Goal: Register for event/course

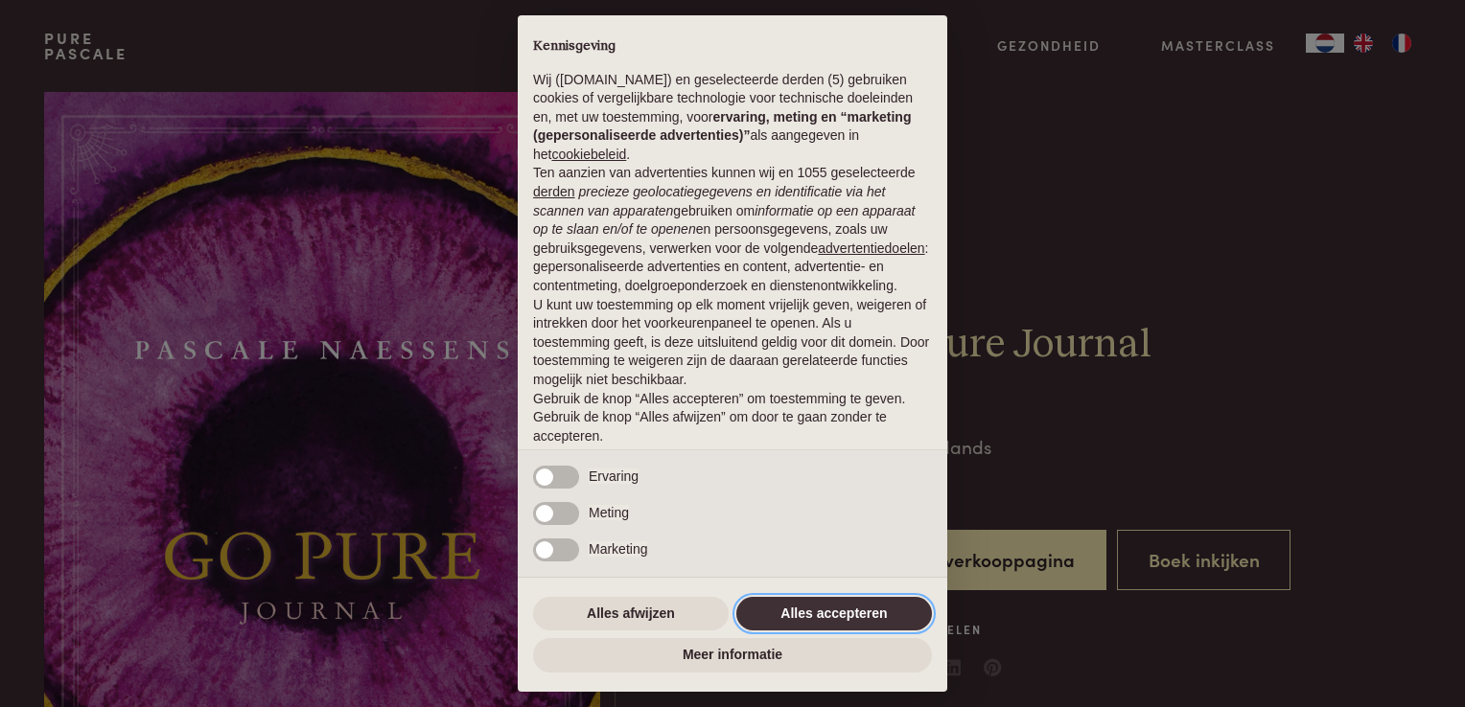
drag, startPoint x: 801, startPoint y: 615, endPoint x: 809, endPoint y: 609, distance: 10.2
click at [801, 615] on button "Alles accepteren" at bounding box center [834, 614] width 196 height 35
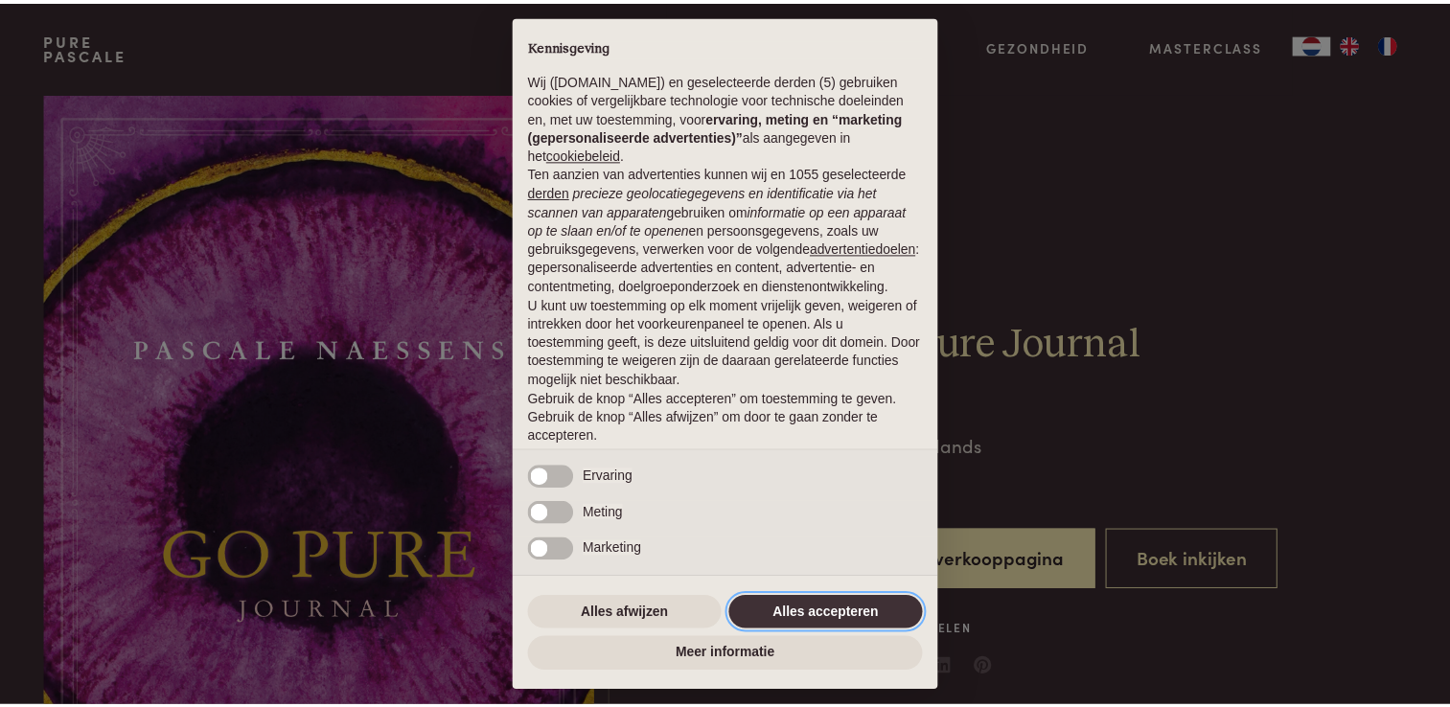
scroll to position [62, 0]
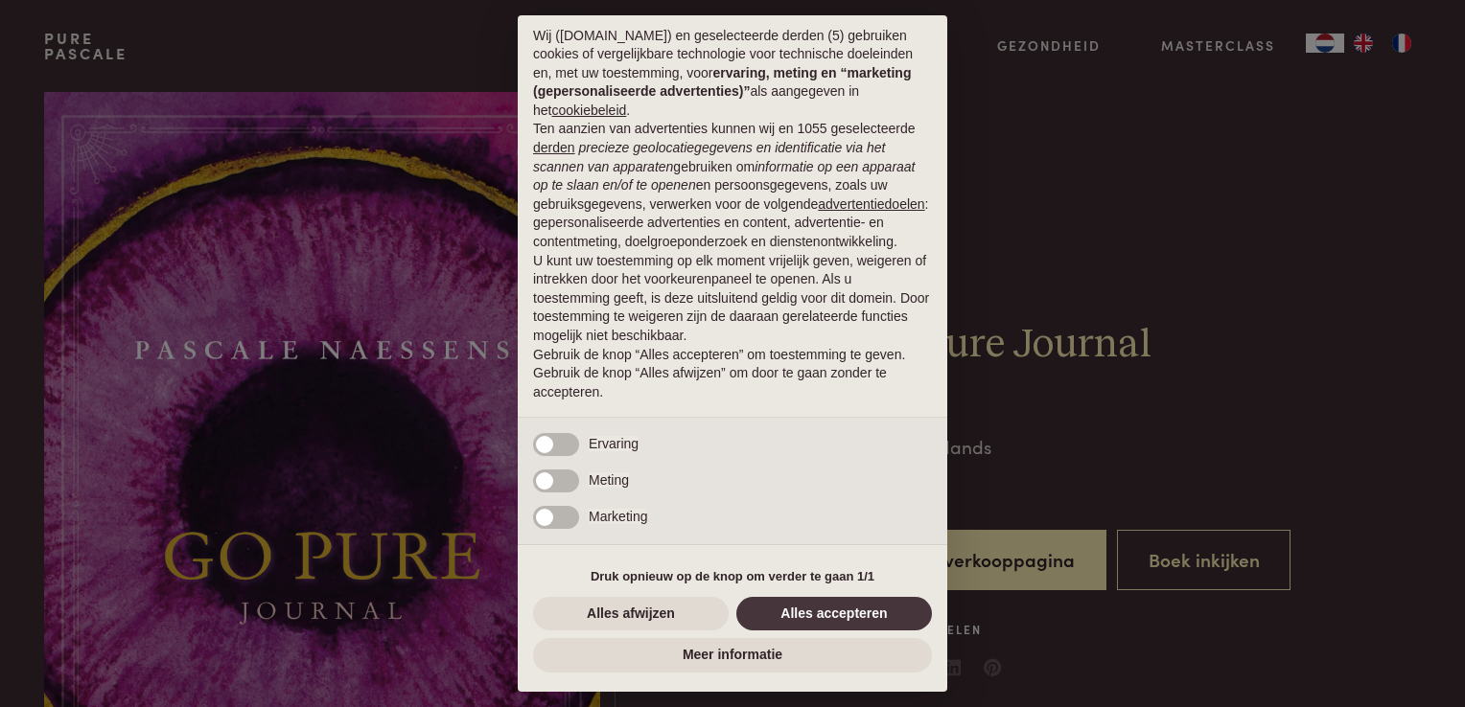
click at [582, 445] on div "Ervaring" at bounding box center [732, 444] width 429 height 52
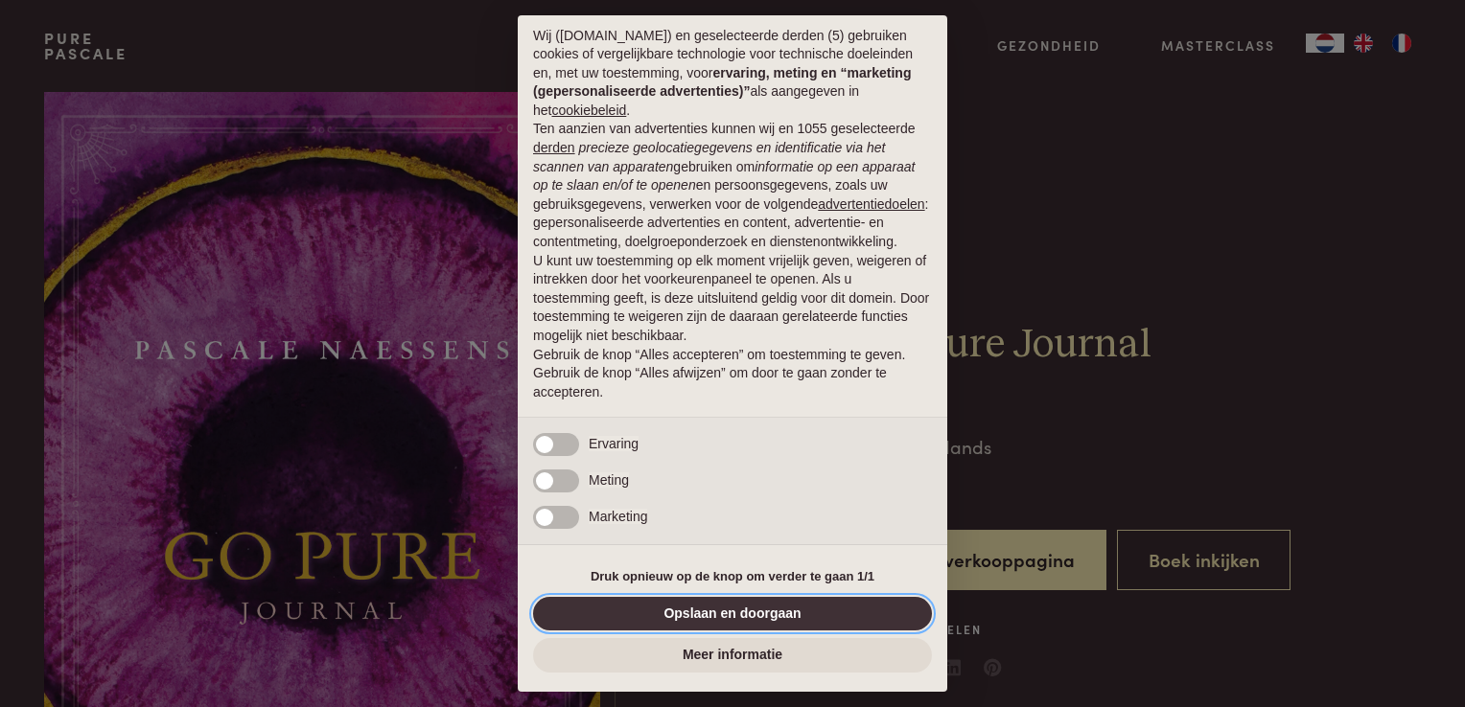
click at [753, 620] on button "Opslaan en doorgaan" at bounding box center [732, 614] width 399 height 35
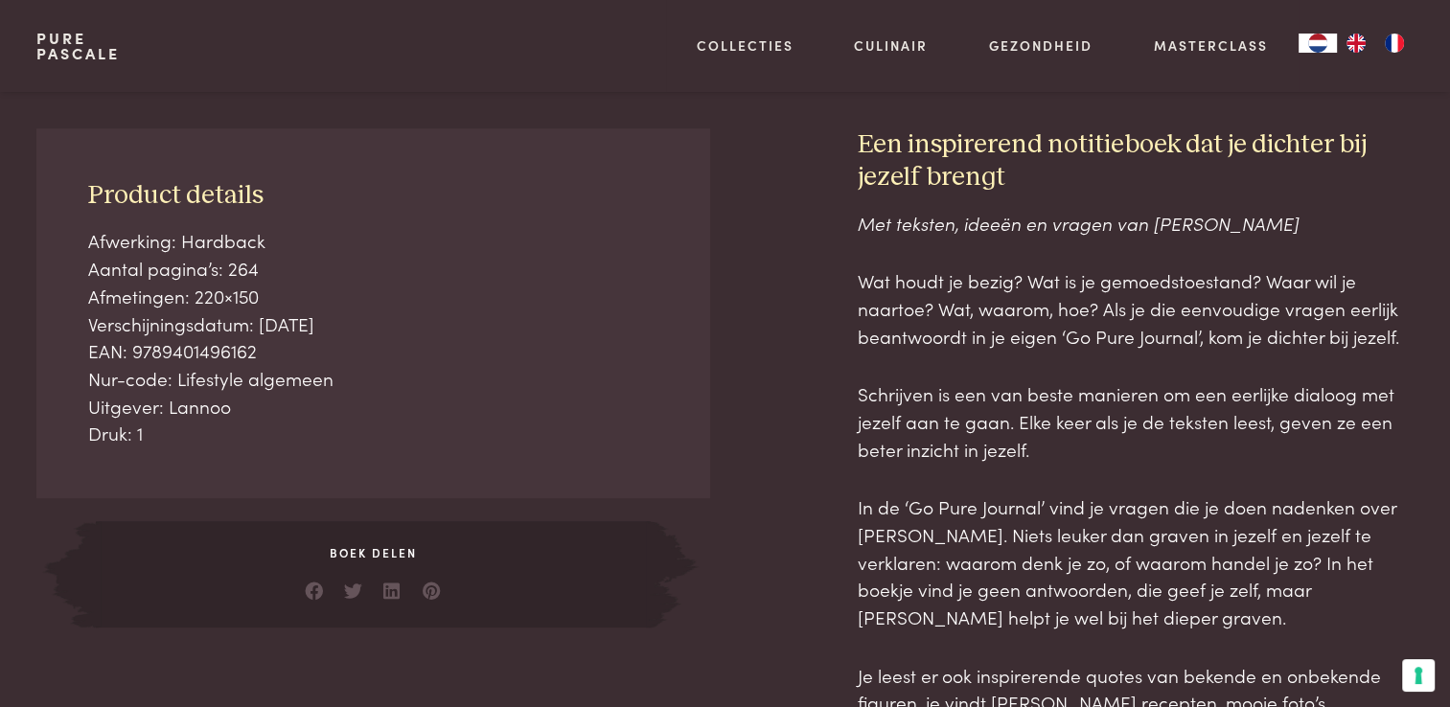
scroll to position [767, 0]
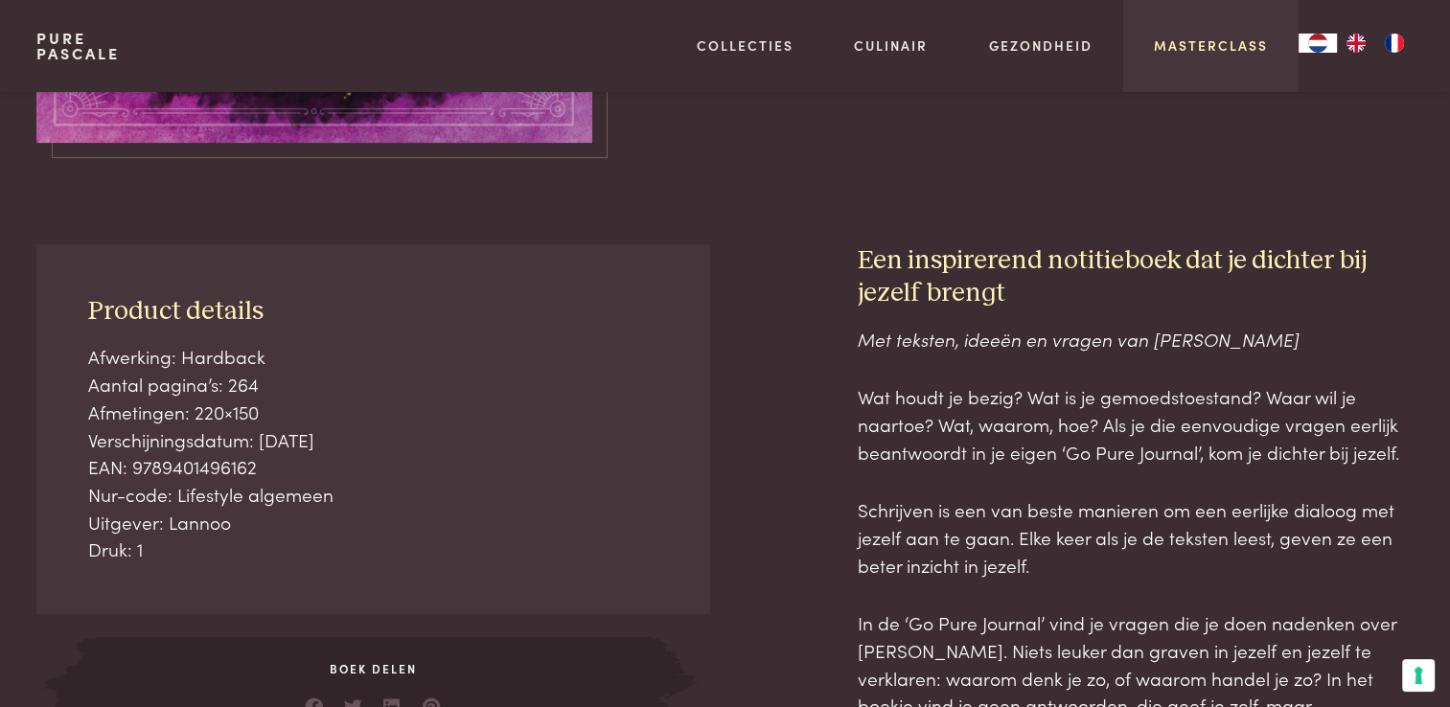
click at [1235, 44] on link "Masterclass" at bounding box center [1211, 45] width 114 height 20
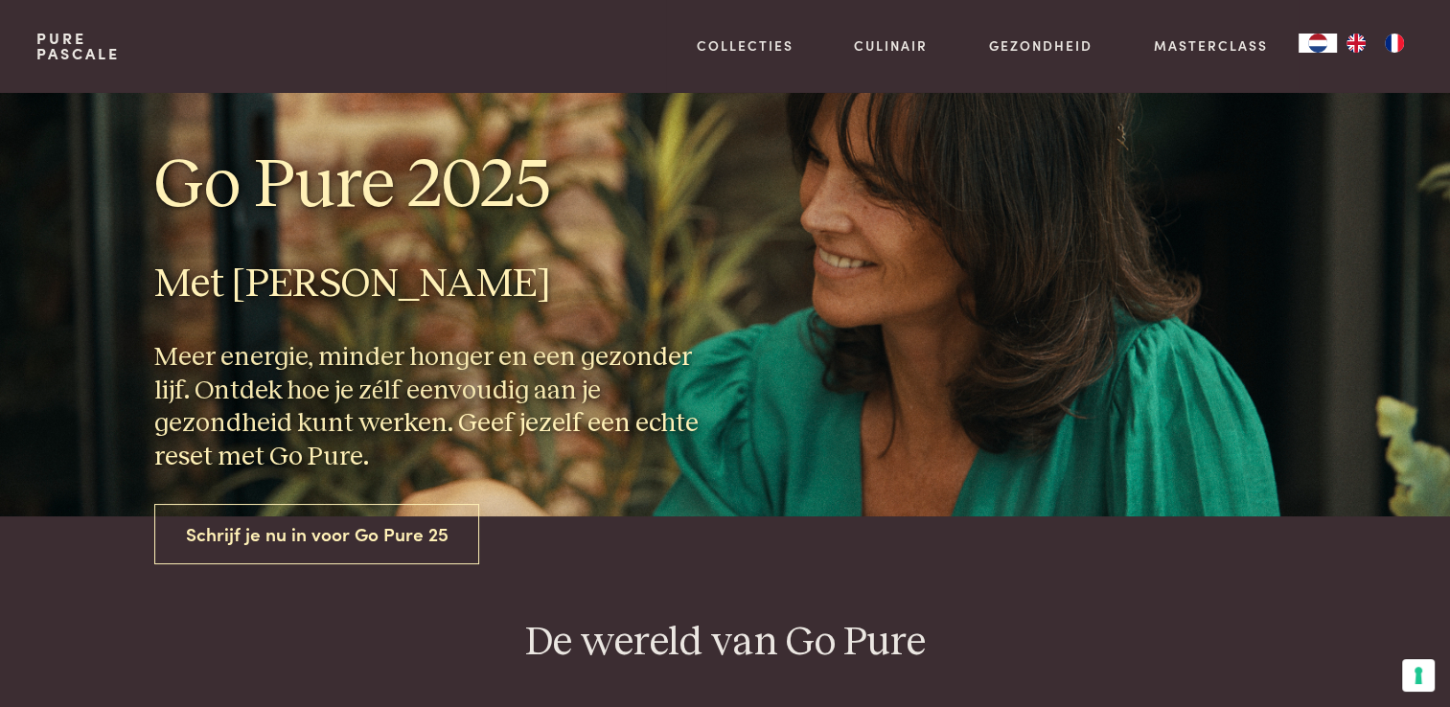
click at [293, 525] on link "Schrijf je nu in voor Go Pure 25" at bounding box center [317, 534] width 326 height 60
